Goal: Transaction & Acquisition: Obtain resource

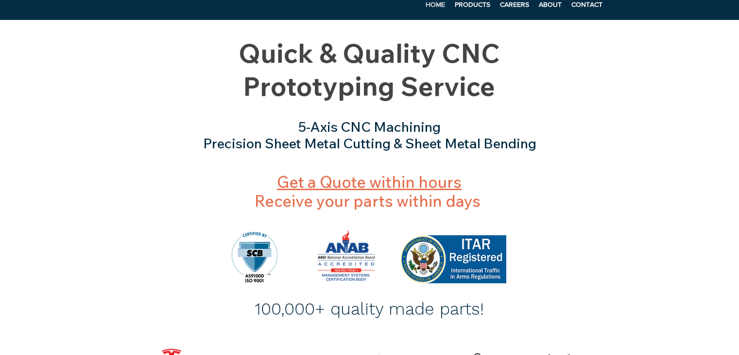
click at [370, 183] on link "Get a Quote within hours" at bounding box center [369, 181] width 185 height 19
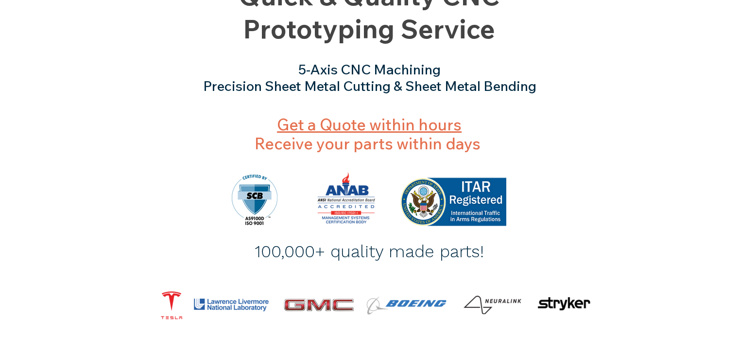
scroll to position [119, 0]
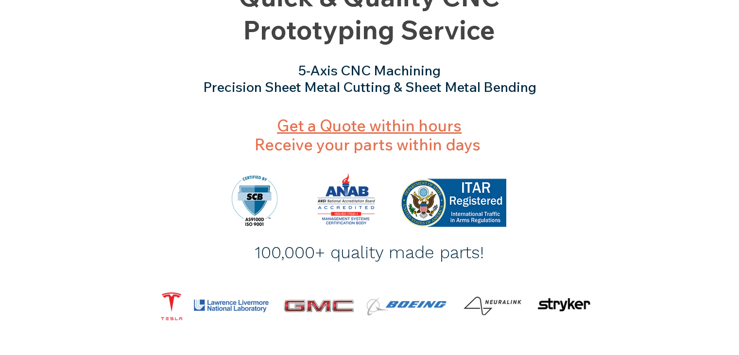
click at [531, 71] on h3 "5-Axis CNC Machining Precision Sheet Metal Cutting & Sheet Metal Bending" at bounding box center [370, 78] width 476 height 33
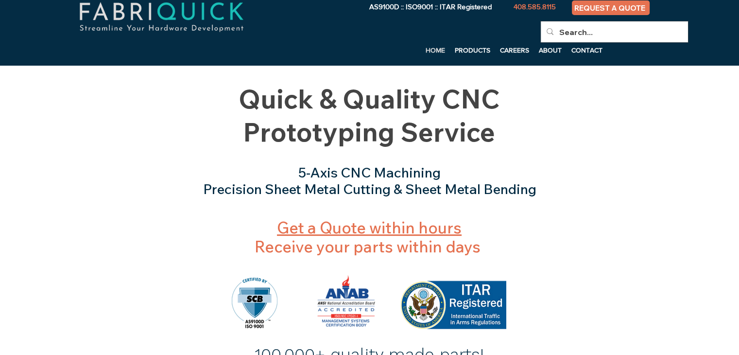
scroll to position [16, 0]
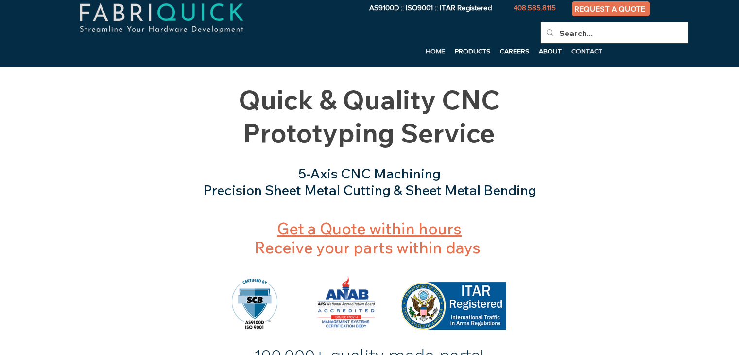
click at [585, 53] on p "CONTACT" at bounding box center [587, 51] width 41 height 15
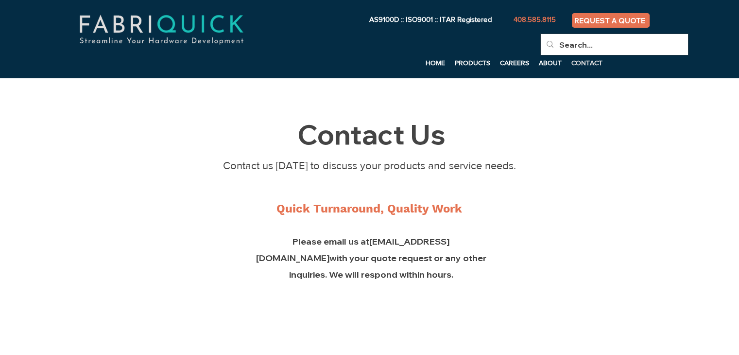
scroll to position [4, 0]
click at [617, 17] on span "REQUEST A QUOTE" at bounding box center [610, 20] width 71 height 9
